Goal: Task Accomplishment & Management: Manage account settings

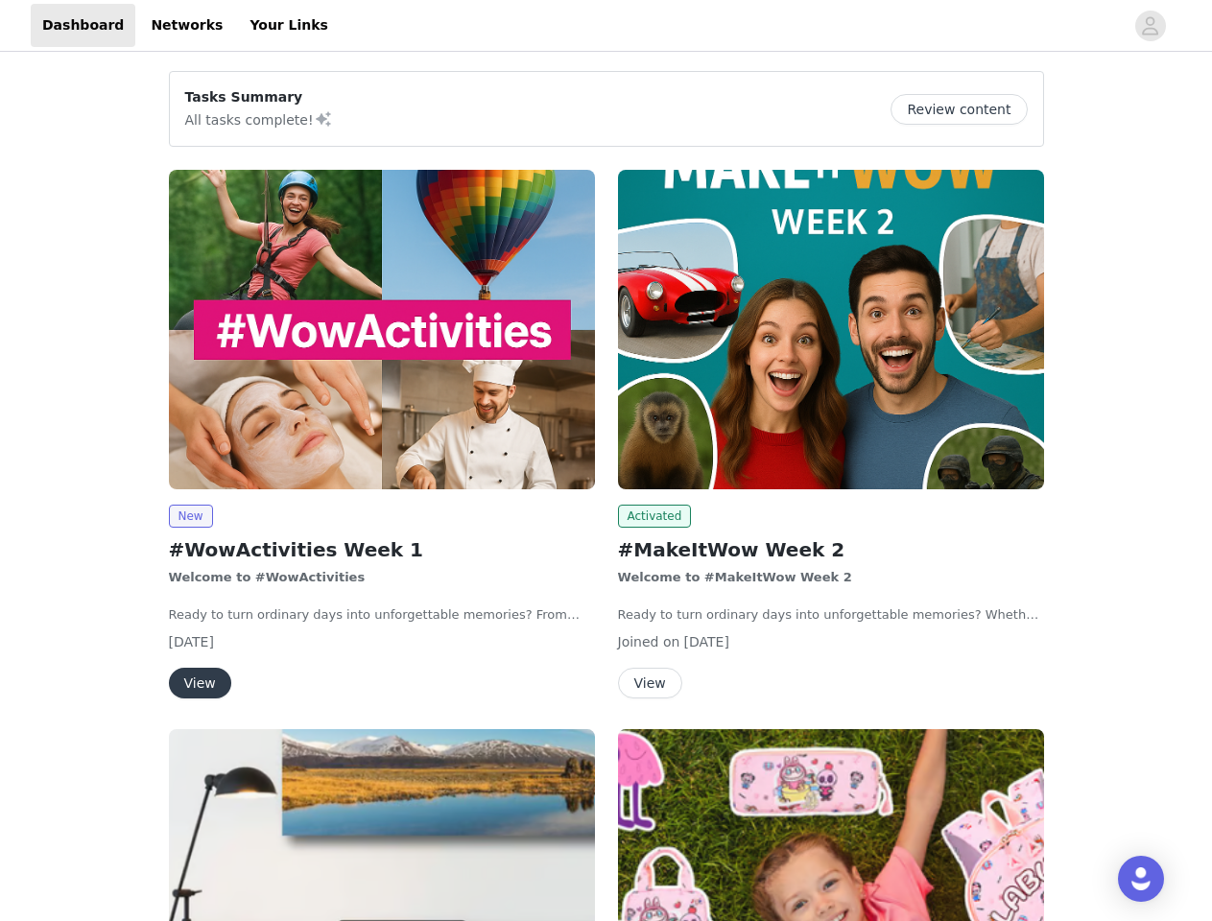
click at [606, 461] on div "Activated #MakeItWow Week 2 Welcome to #MakeItWow Week 2 Ready to turn ordinary…" at bounding box center [830, 437] width 449 height 559
click at [605, 26] on div at bounding box center [732, 25] width 784 height 43
click at [1150, 26] on icon "avatar" at bounding box center [1150, 26] width 18 height 31
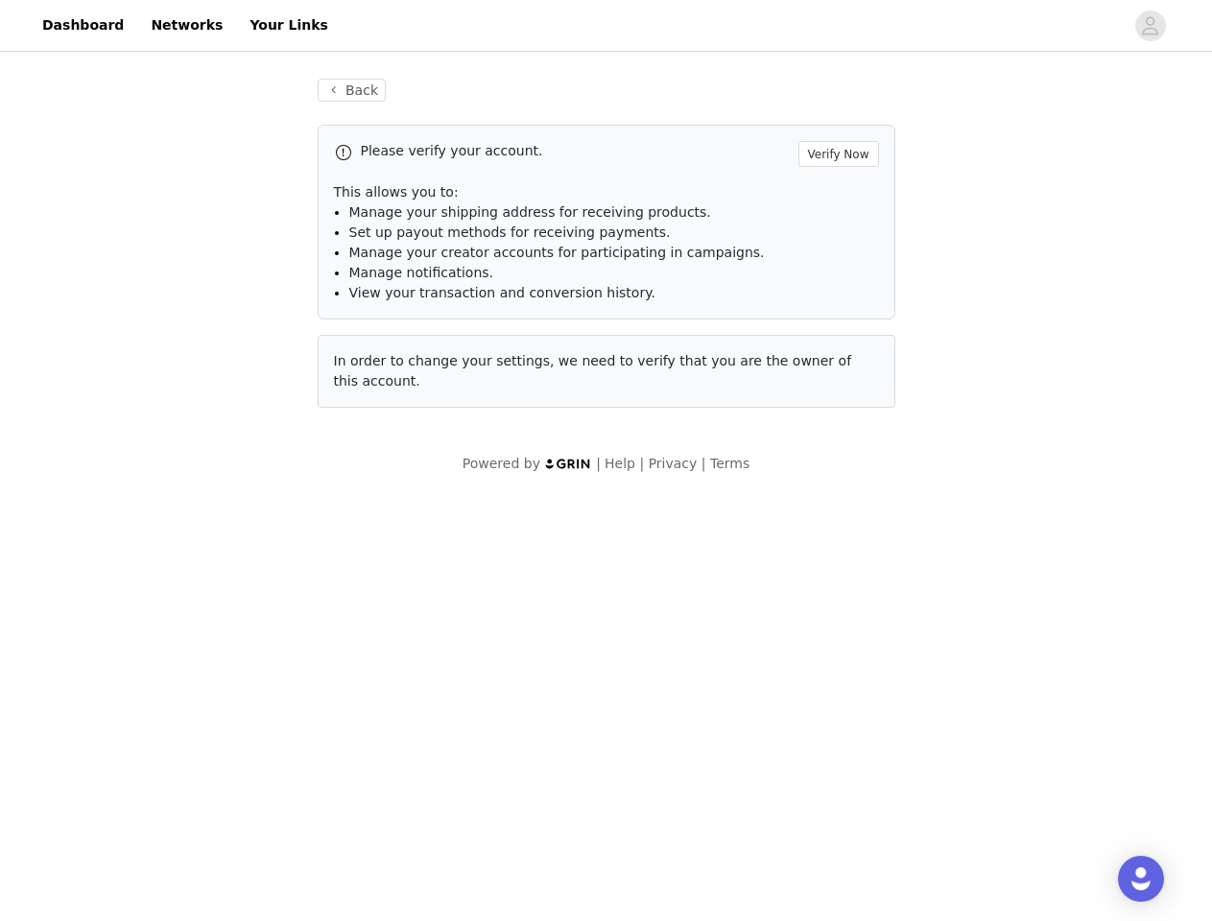
click at [966, 109] on div "Back Please verify your account. Verify Now This allows you to: Manage your shi…" at bounding box center [606, 276] width 1212 height 441
click at [382, 329] on div "Please verify your account. Verify Now This allows you to: Manage your shipping…" at bounding box center [607, 266] width 578 height 283
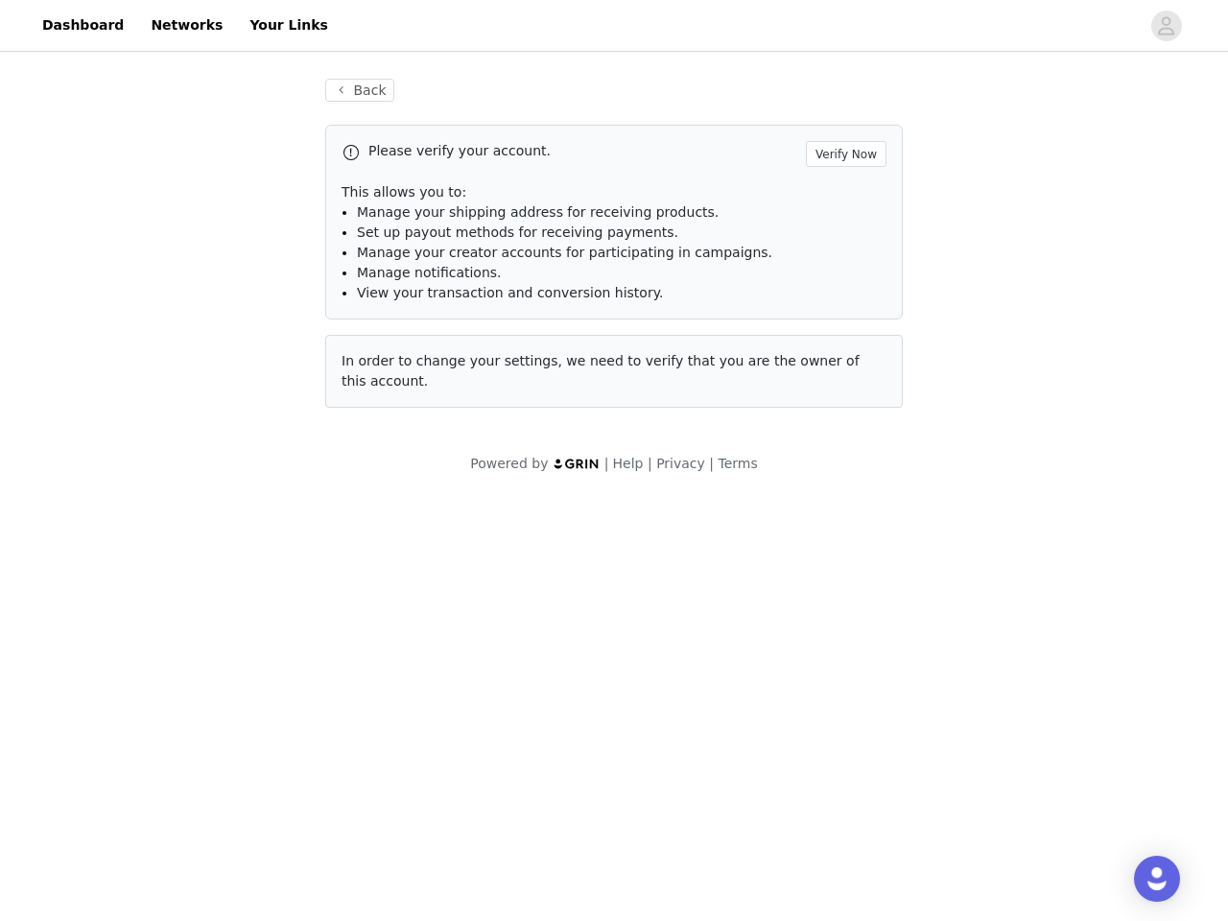
click at [190, 516] on body "Dashboard Networks Your Links Back Please verify your account. Verify Now This …" at bounding box center [614, 460] width 1228 height 921
click at [199, 683] on body "Dashboard Networks Your Links Back Please verify your account. Verify Now This …" at bounding box center [614, 460] width 1228 height 921
click at [831, 329] on div "Please verify your account. Verify Now This allows you to: Manage your shipping…" at bounding box center [614, 266] width 578 height 283
click at [651, 516] on body "Dashboard Networks Your Links Back Please verify your account. Verify Now This …" at bounding box center [614, 460] width 1228 height 921
click at [649, 683] on body "Dashboard Networks Your Links Back Please verify your account. Verify Now This …" at bounding box center [614, 460] width 1228 height 921
